Goal: Task Accomplishment & Management: Use online tool/utility

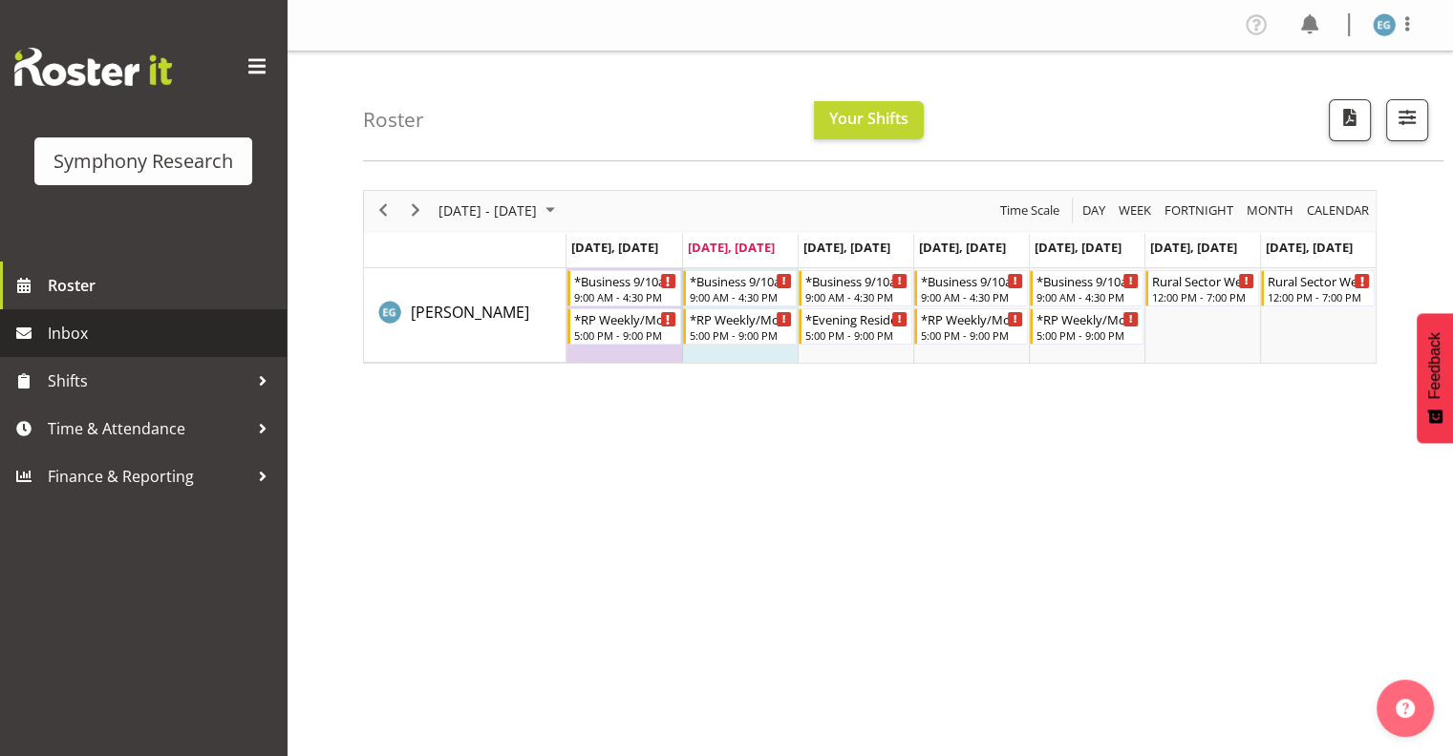
click at [60, 329] on span "Inbox" at bounding box center [162, 333] width 229 height 29
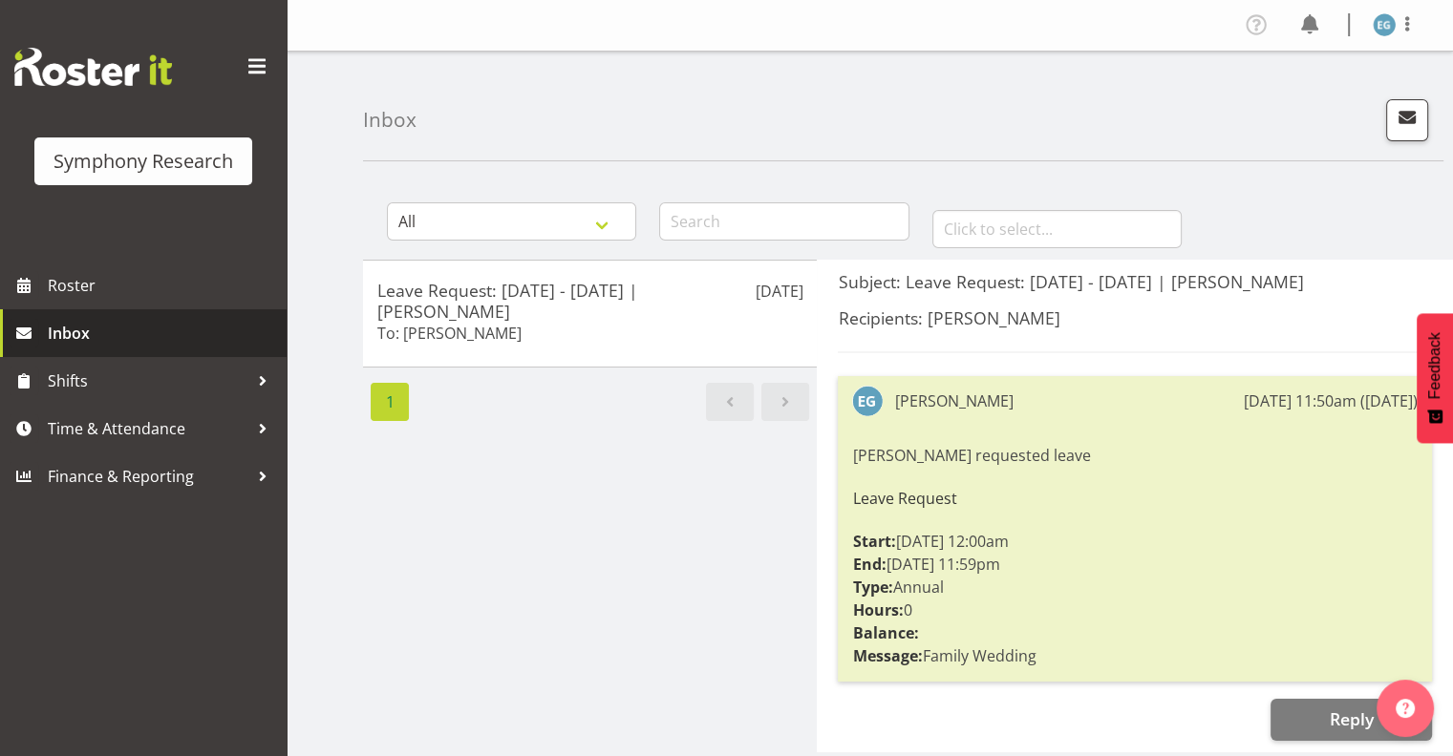
click at [61, 328] on span "Inbox" at bounding box center [162, 333] width 229 height 29
click at [64, 329] on span "Inbox" at bounding box center [162, 333] width 229 height 29
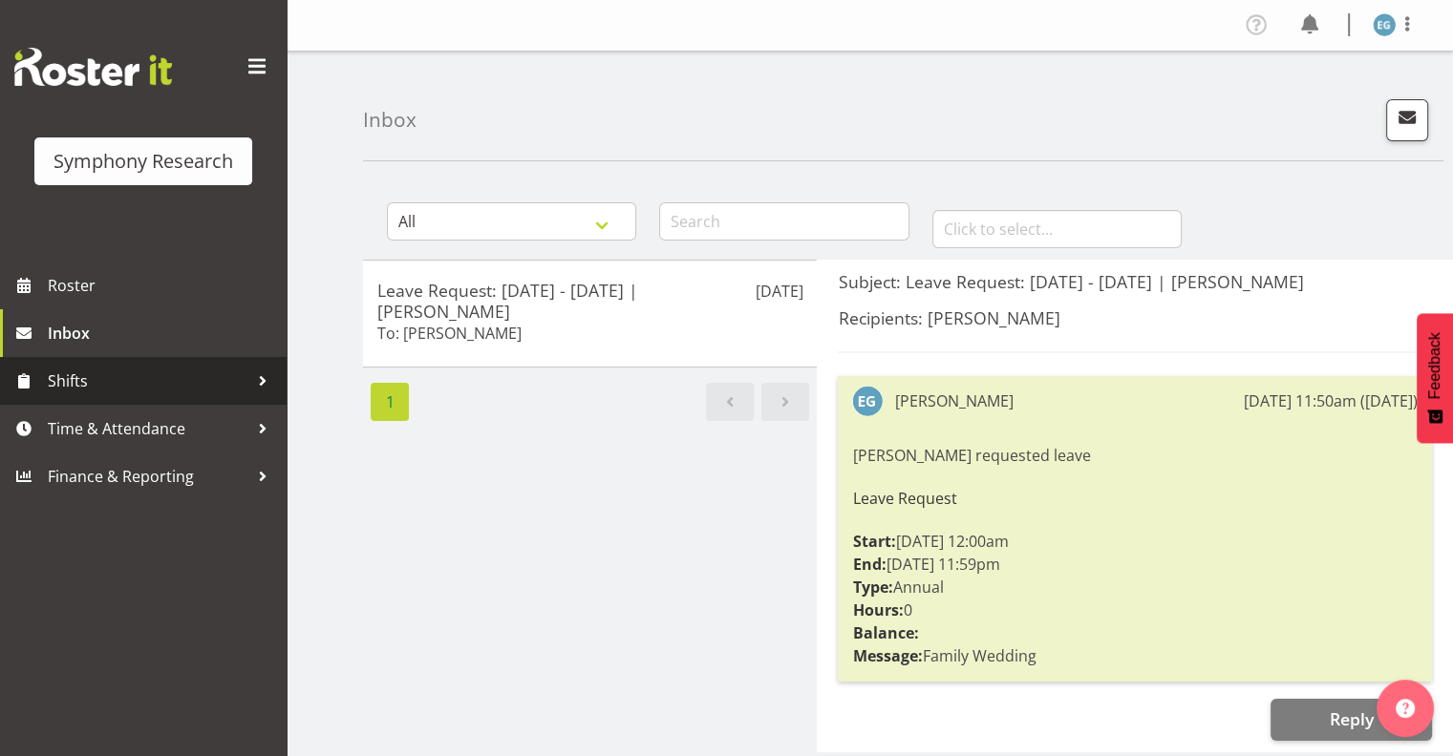
click at [74, 378] on span "Shifts" at bounding box center [148, 381] width 201 height 29
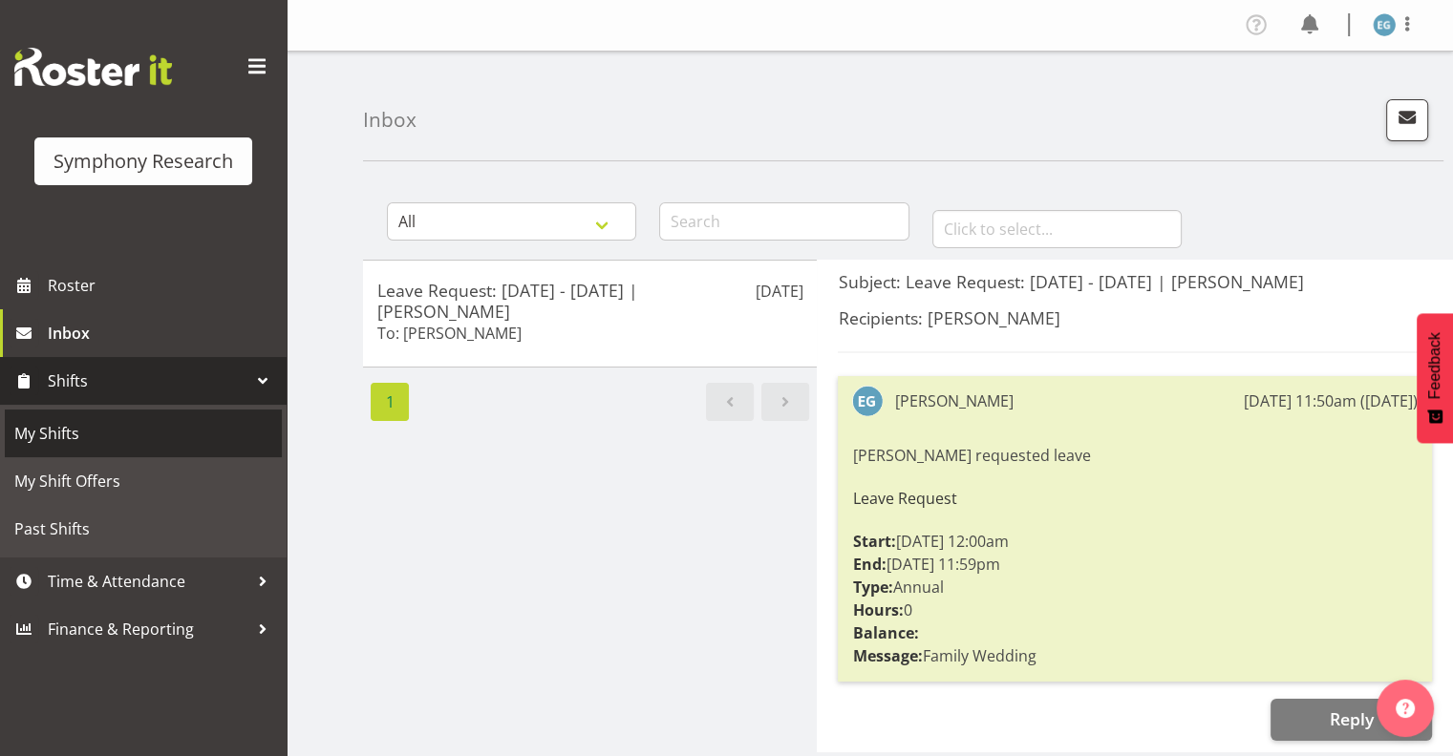
click at [73, 435] on span "My Shifts" at bounding box center [143, 433] width 258 height 29
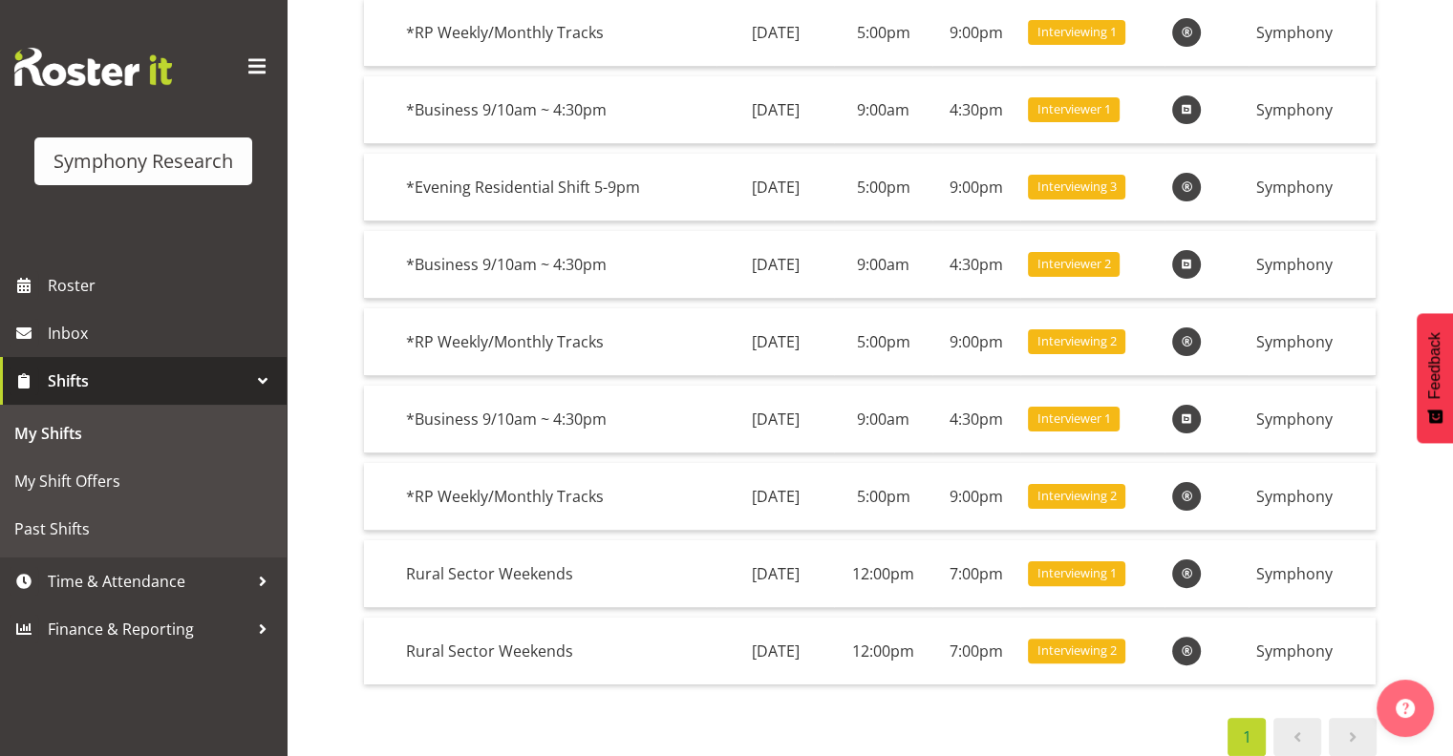
scroll to position [350, 0]
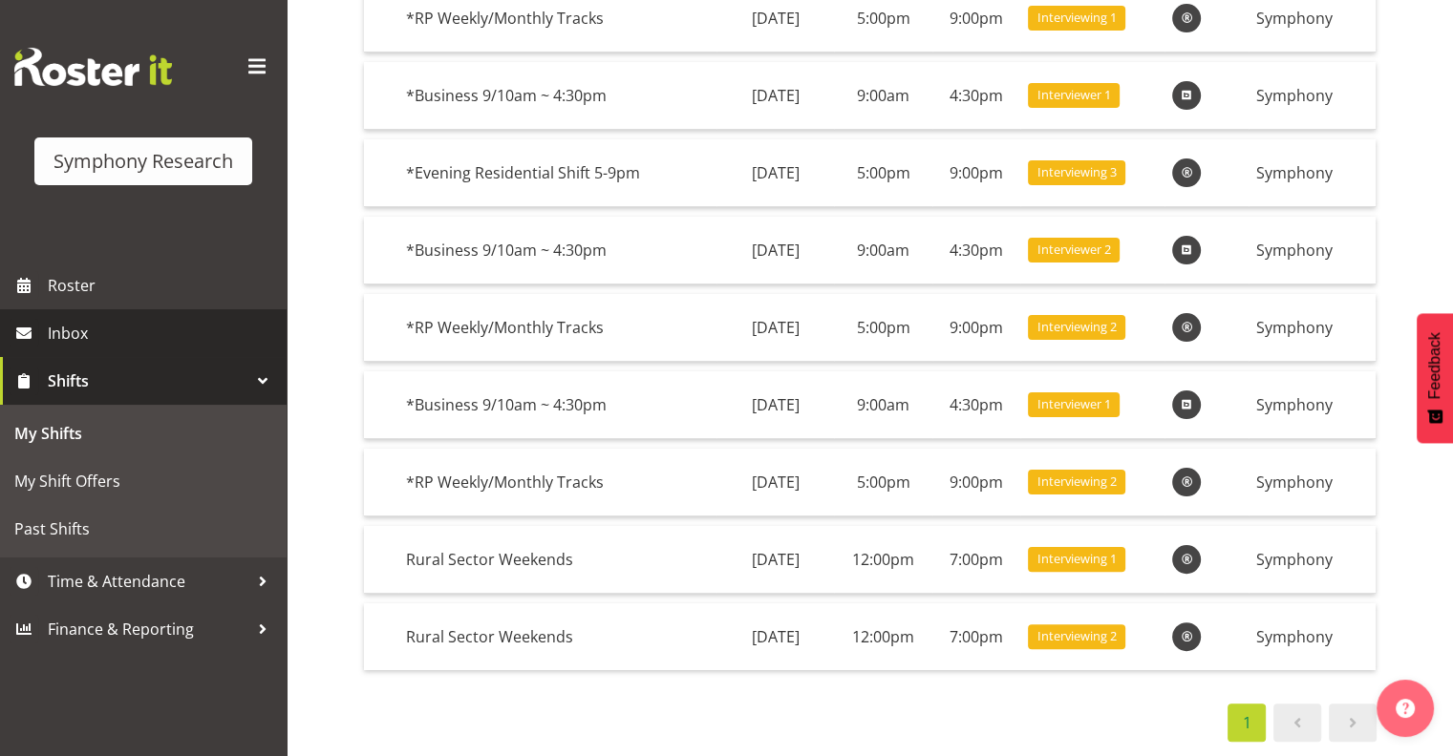
click at [75, 330] on span "Inbox" at bounding box center [162, 333] width 229 height 29
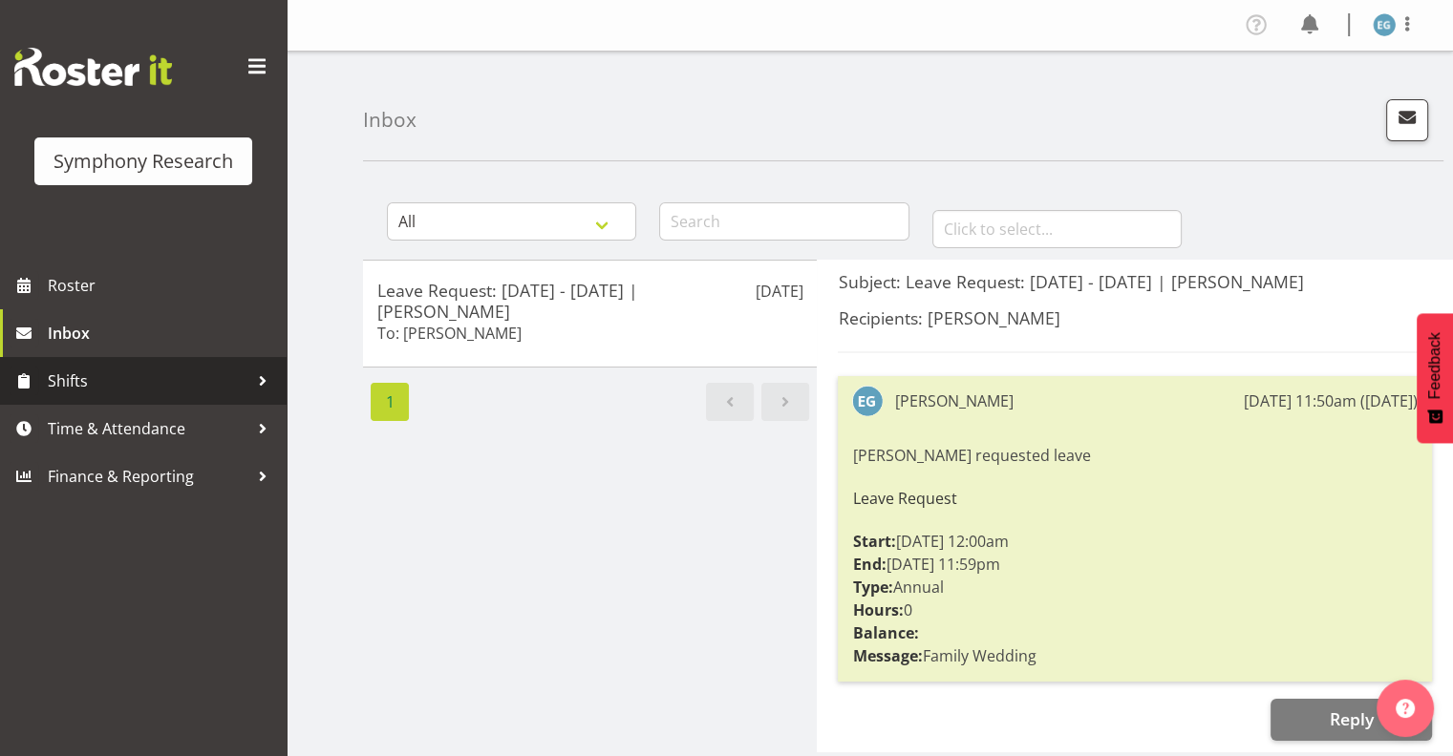
click at [74, 379] on span "Shifts" at bounding box center [148, 381] width 201 height 29
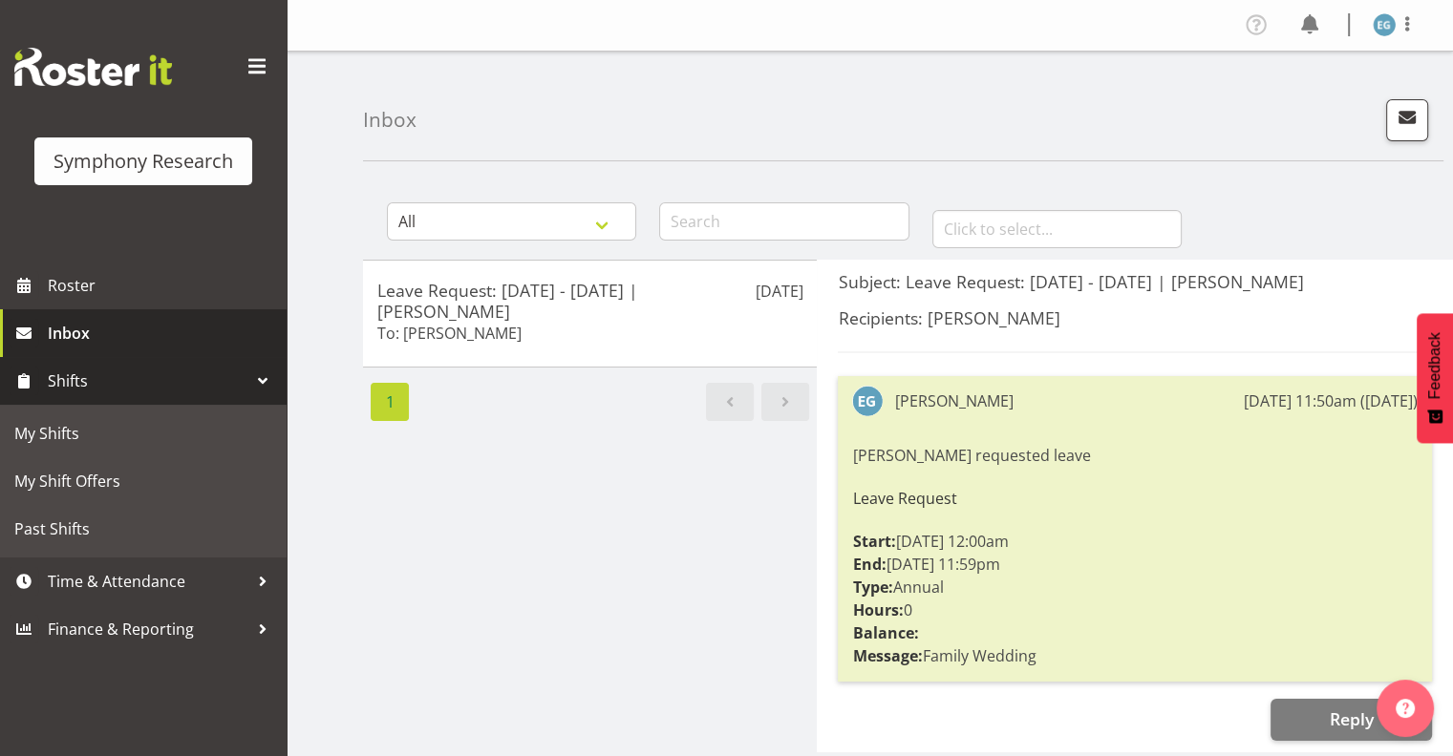
click at [63, 328] on span "Inbox" at bounding box center [162, 333] width 229 height 29
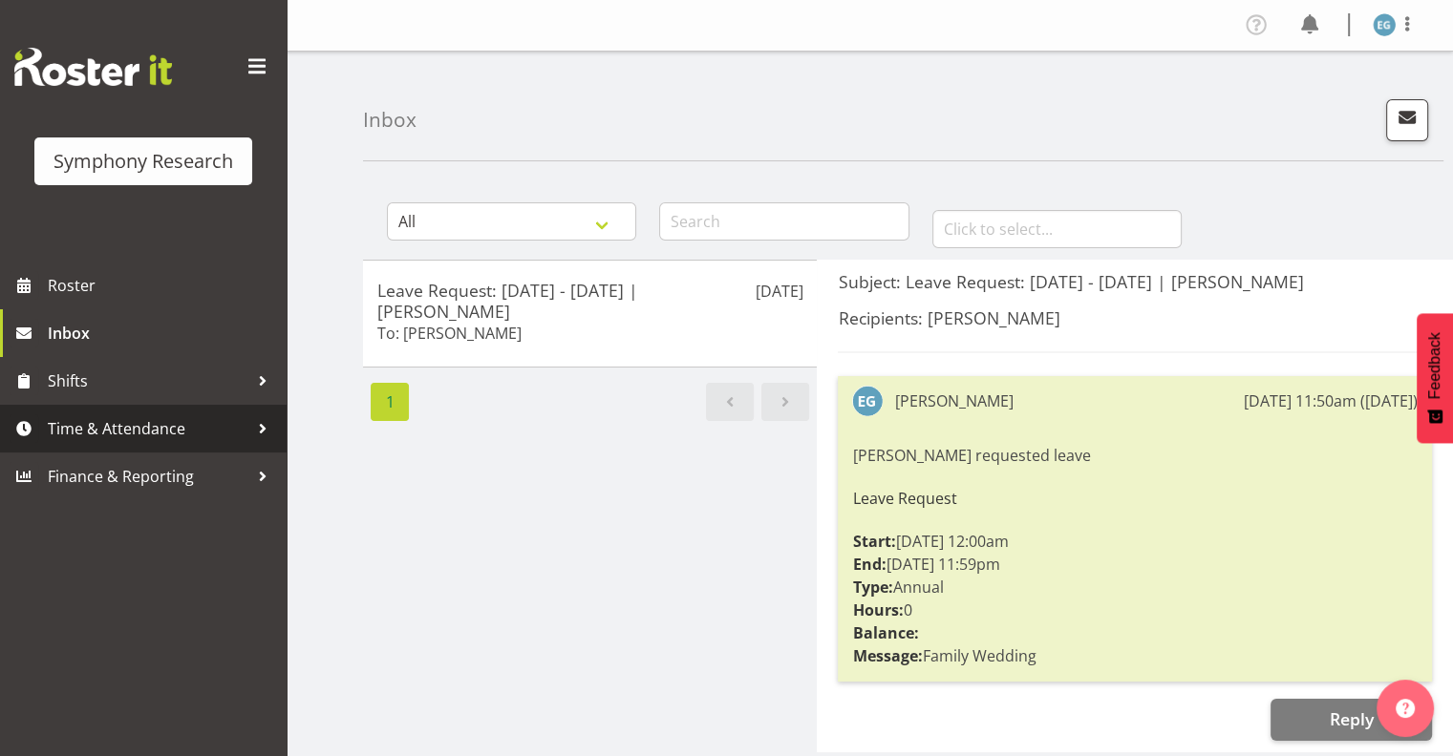
click at [114, 428] on span "Time & Attendance" at bounding box center [148, 428] width 201 height 29
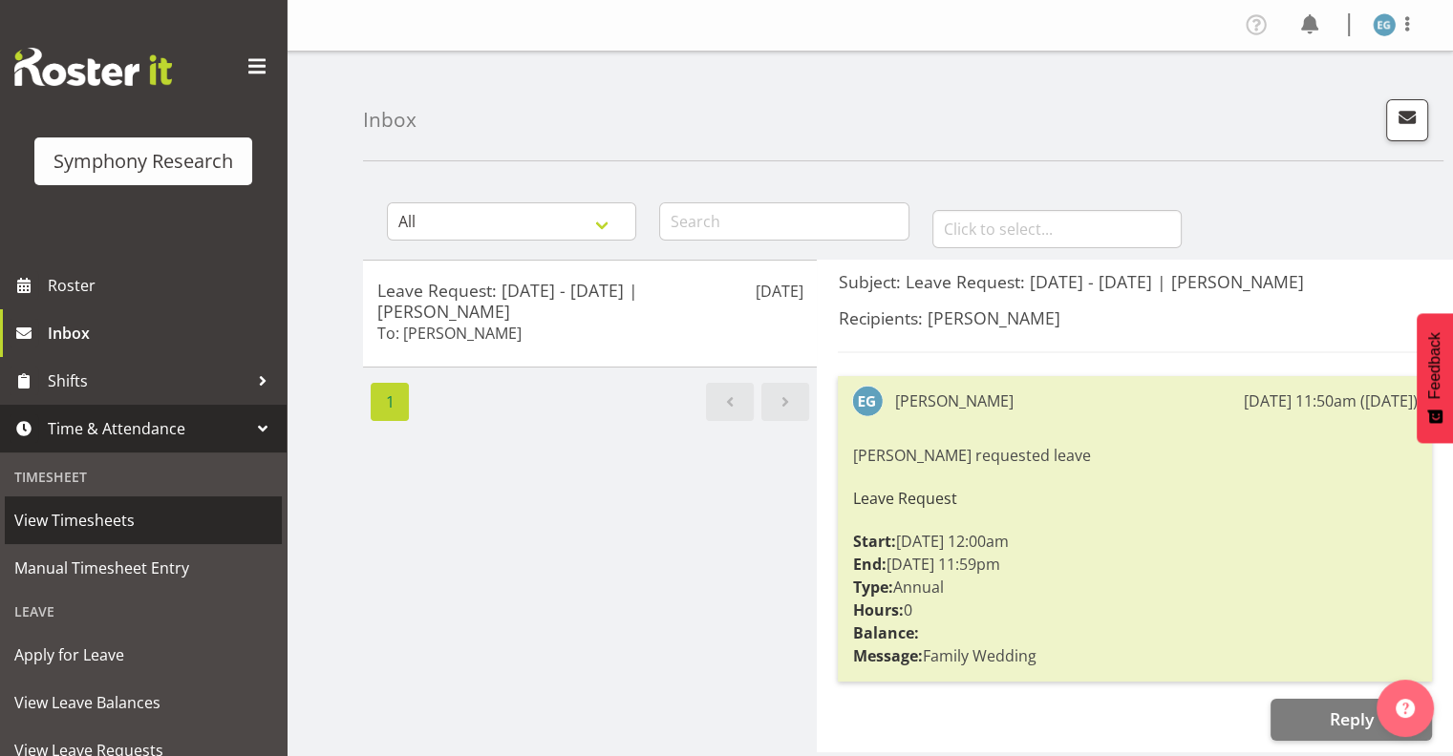
click at [93, 515] on span "View Timesheets" at bounding box center [143, 520] width 258 height 29
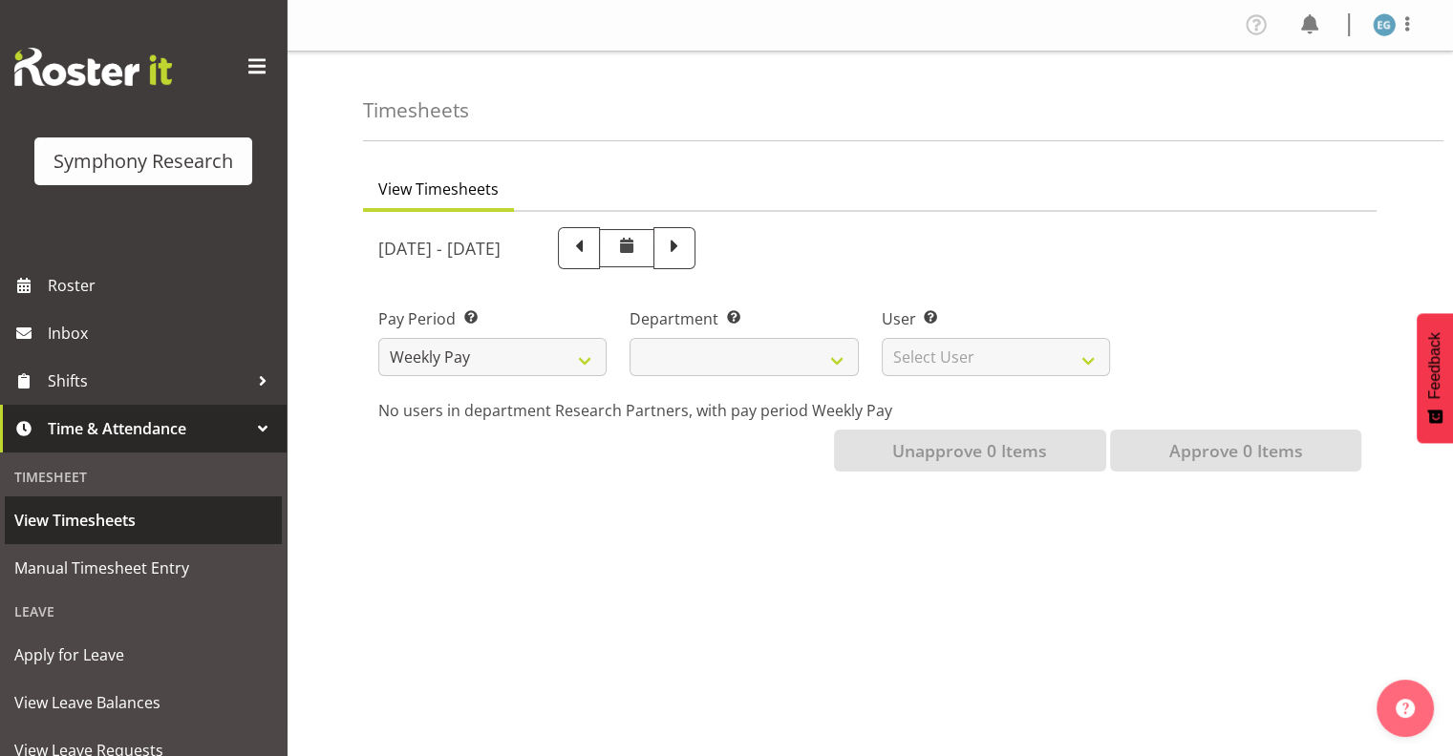
select select
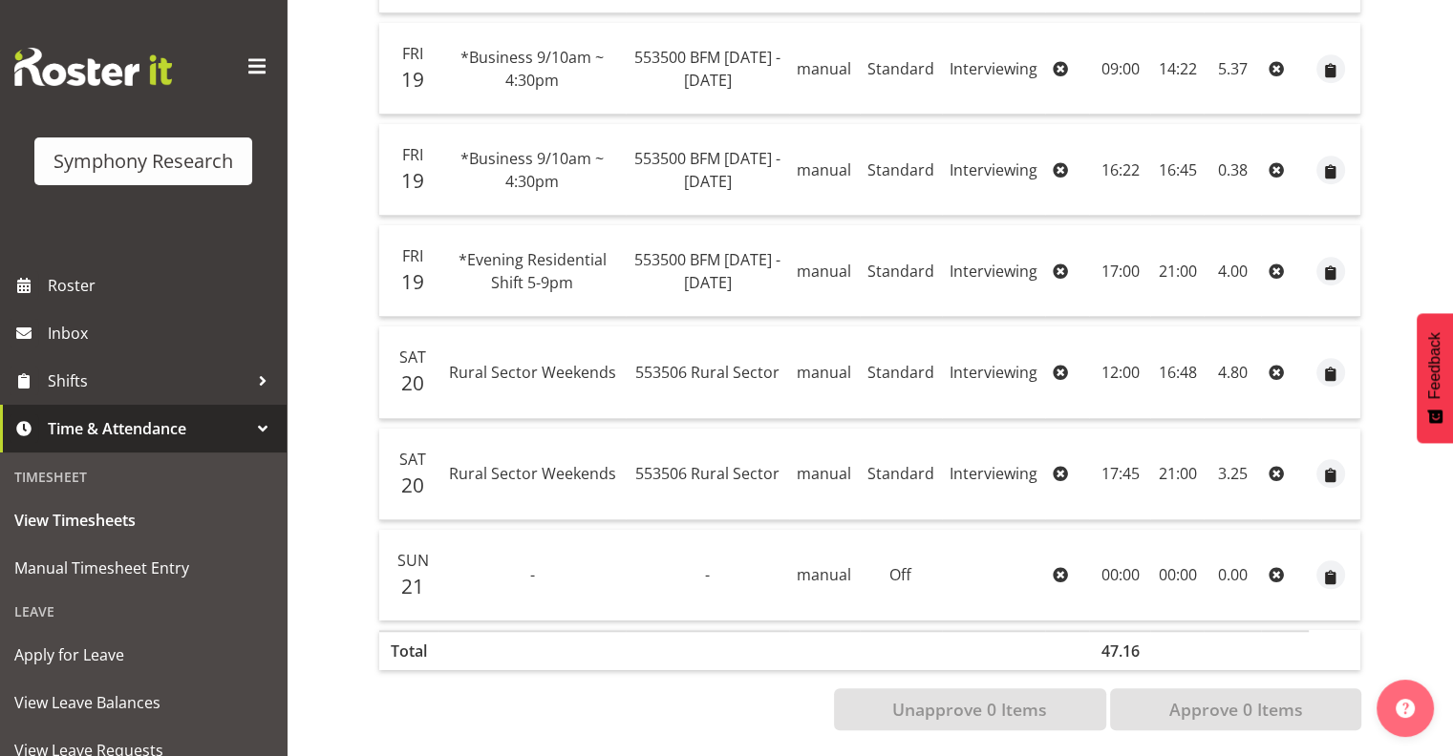
scroll to position [1454, 0]
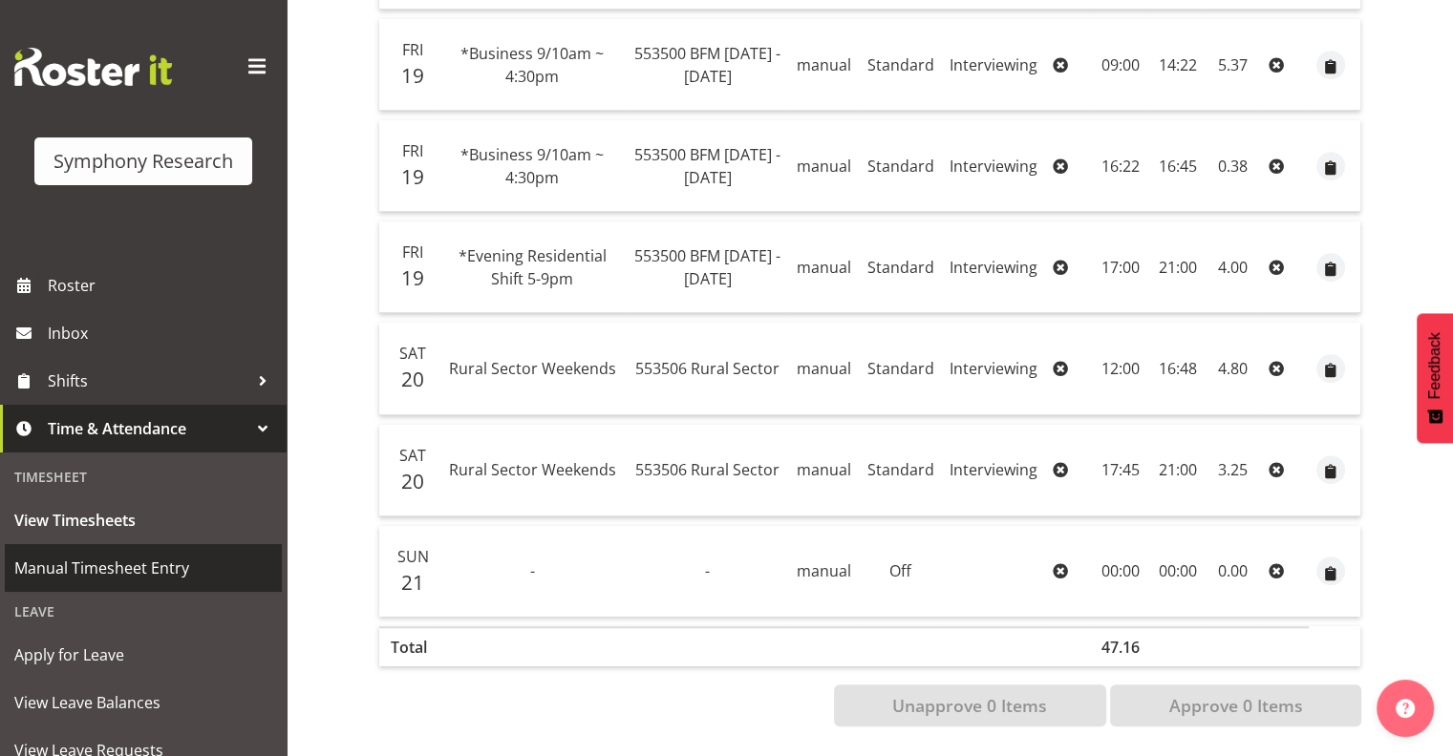
click at [163, 565] on span "Manual Timesheet Entry" at bounding box center [143, 568] width 258 height 29
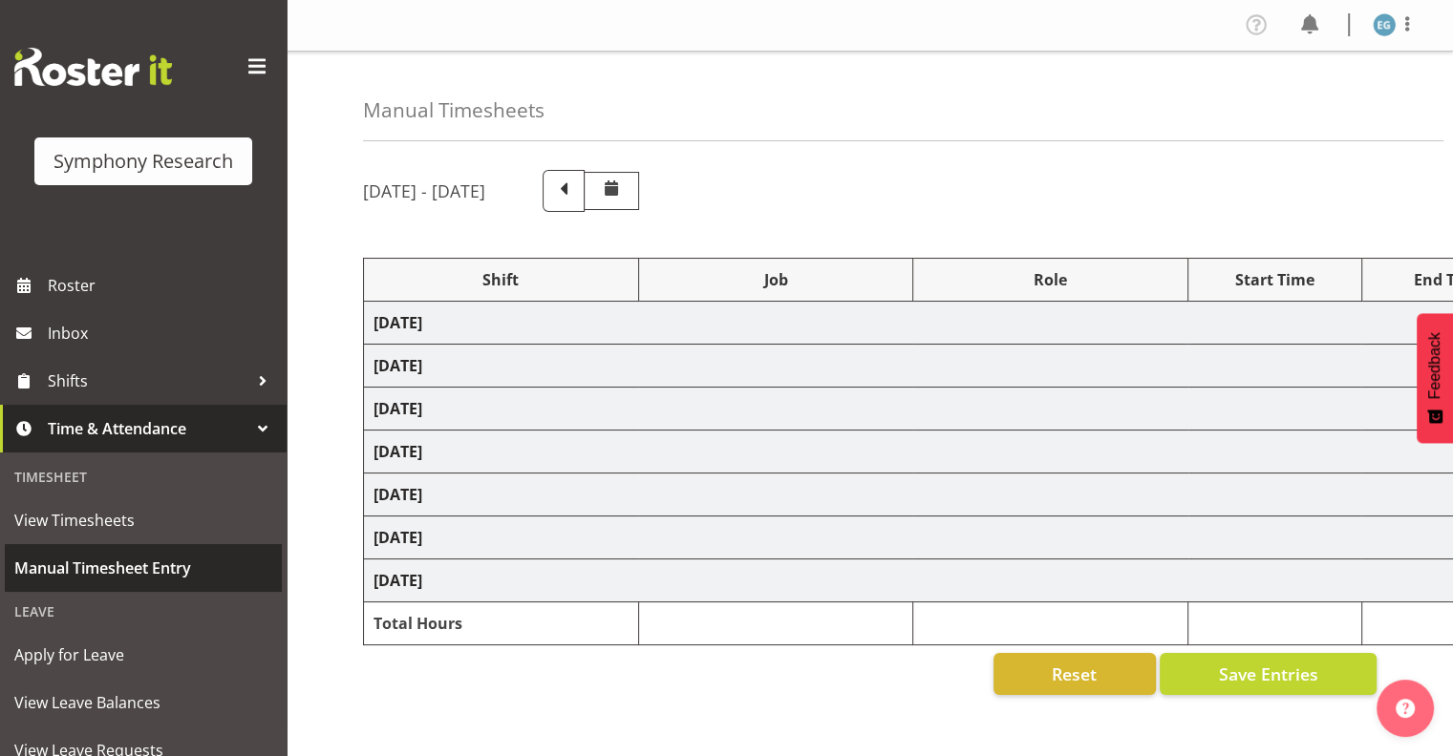
select select "26078"
select select "10587"
select select "26078"
select select "10587"
